Goal: Task Accomplishment & Management: Complete application form

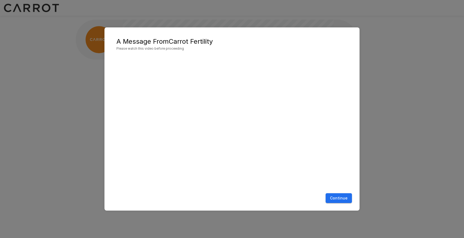
scroll to position [0, 0]
click at [332, 198] on button "Continue" at bounding box center [339, 198] width 26 height 10
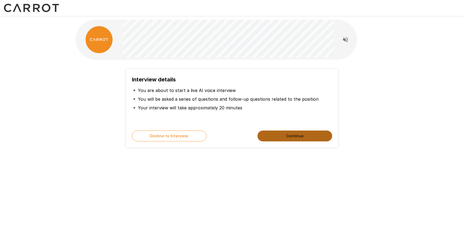
click at [292, 138] on button "Continue" at bounding box center [294, 135] width 75 height 11
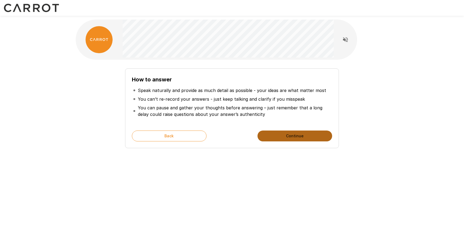
click at [300, 135] on button "Continue" at bounding box center [294, 135] width 75 height 11
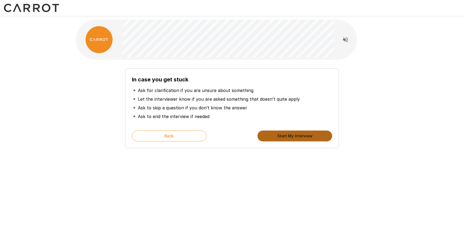
click at [300, 135] on button "Start My Interview" at bounding box center [294, 135] width 75 height 11
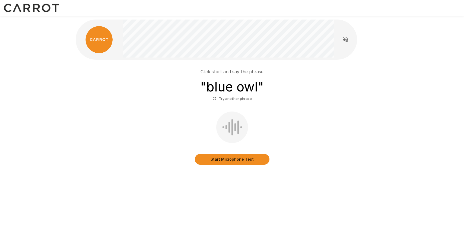
click at [244, 160] on button "Start Microphone Test" at bounding box center [232, 159] width 75 height 11
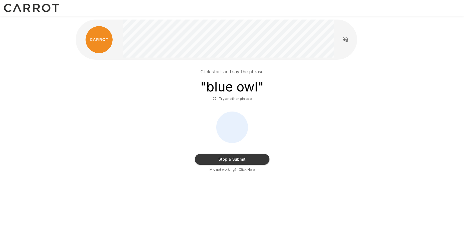
click at [239, 160] on button "Stop & Submit" at bounding box center [232, 159] width 75 height 11
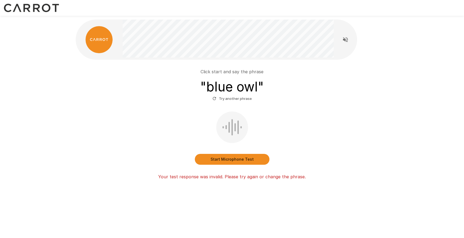
click at [236, 160] on button "Start Microphone Test" at bounding box center [232, 159] width 75 height 11
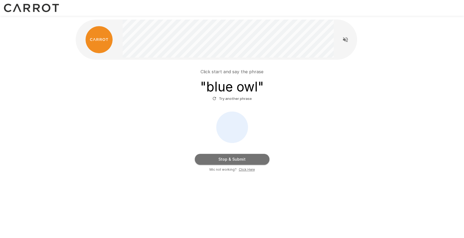
click at [238, 160] on button "Stop & Submit" at bounding box center [232, 159] width 75 height 11
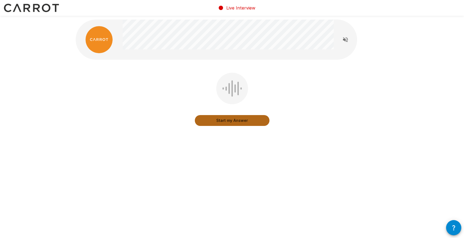
click at [234, 120] on button "Start my Answer" at bounding box center [232, 120] width 75 height 11
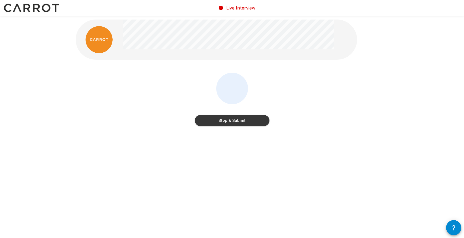
click at [234, 119] on button "Stop & Submit" at bounding box center [232, 120] width 75 height 11
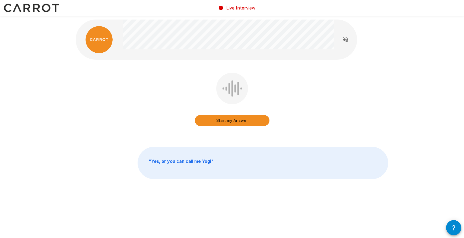
click at [232, 122] on button "Start my Answer" at bounding box center [232, 120] width 75 height 11
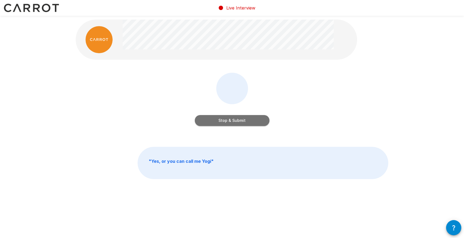
click at [232, 122] on button "Stop & Submit" at bounding box center [232, 120] width 75 height 11
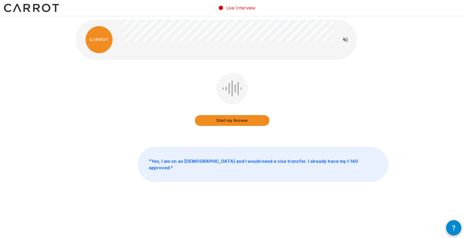
click at [232, 122] on button "Start my Answer" at bounding box center [232, 120] width 75 height 11
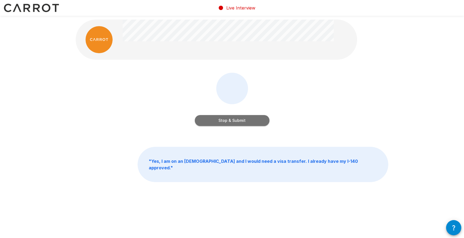
click at [232, 122] on button "Stop & Submit" at bounding box center [232, 120] width 75 height 11
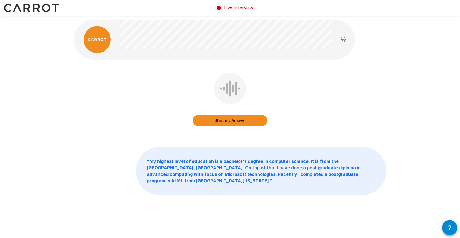
click at [225, 122] on button "Start my Answer" at bounding box center [230, 120] width 75 height 11
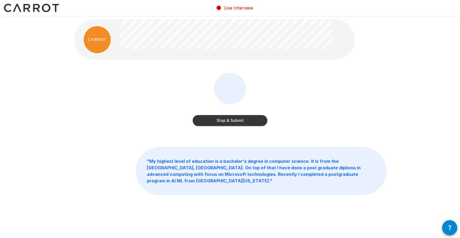
click at [225, 122] on button "Stop & Submit" at bounding box center [230, 120] width 75 height 11
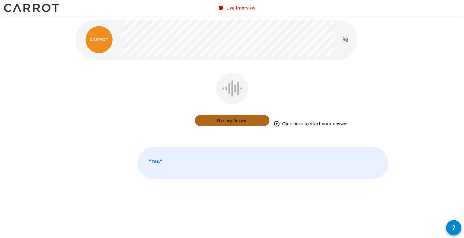
click at [240, 120] on button "Start my Answer" at bounding box center [232, 120] width 75 height 11
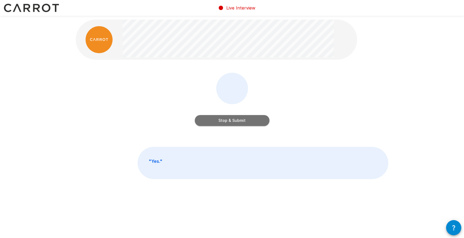
click at [240, 120] on button "Stop & Submit" at bounding box center [232, 120] width 75 height 11
